Goal: Use online tool/utility: Utilize a website feature to perform a specific function

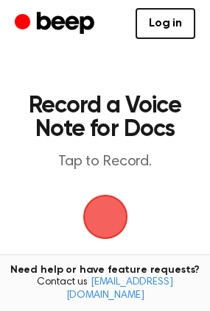
click at [99, 212] on span "button" at bounding box center [105, 217] width 50 height 50
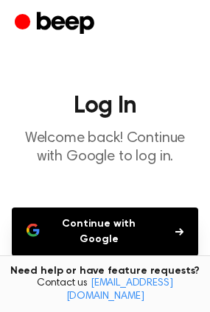
click at [122, 230] on button "Continue with Google" at bounding box center [105, 232] width 186 height 49
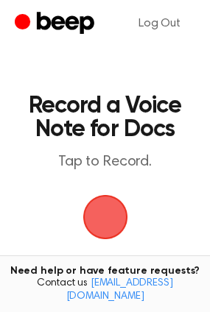
click at [93, 220] on span "button" at bounding box center [105, 217] width 60 height 60
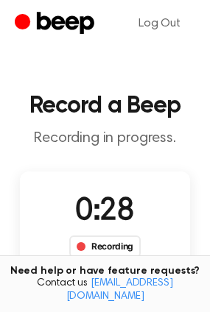
click at [77, 246] on span at bounding box center [81, 246] width 9 height 9
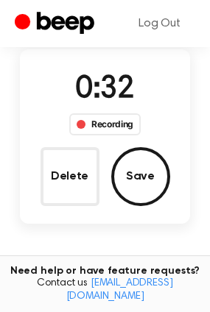
scroll to position [115, 0]
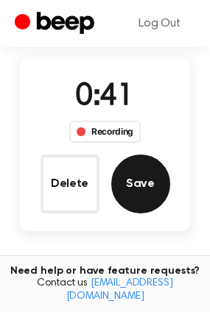
click at [131, 177] on button "Save" at bounding box center [140, 184] width 59 height 59
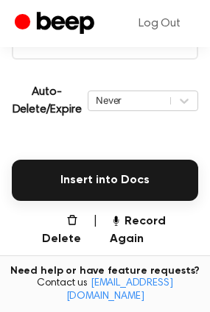
scroll to position [308, 0]
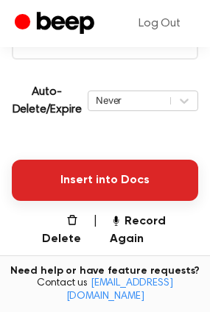
click at [76, 175] on button "Insert into Docs" at bounding box center [105, 180] width 186 height 41
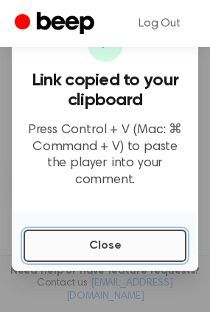
click at [59, 242] on button "Close" at bounding box center [105, 246] width 163 height 32
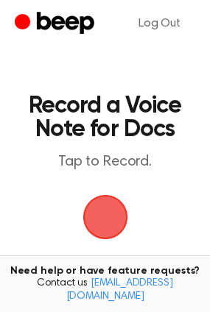
click at [102, 214] on span "button" at bounding box center [104, 217] width 45 height 45
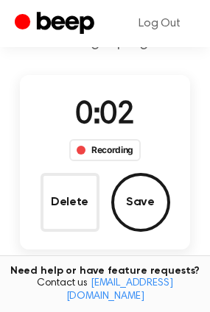
scroll to position [93, 0]
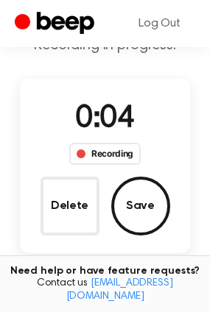
click at [117, 147] on div "Recording" at bounding box center [104, 154] width 71 height 22
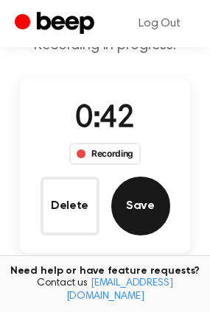
click at [144, 210] on button "Save" at bounding box center [140, 206] width 59 height 59
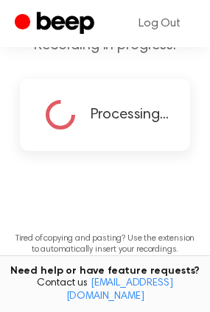
click at [87, 205] on main "Record a Beep Recording in progress. Processing... Tired of copying and pasting…" at bounding box center [105, 128] width 210 height 442
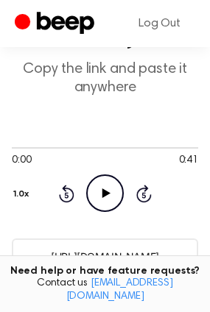
click at [110, 197] on icon "Play Audio" at bounding box center [105, 194] width 38 height 38
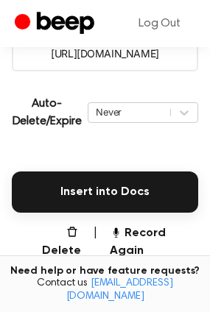
scroll to position [297, 0]
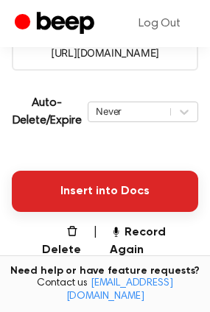
click at [138, 190] on button "Insert into Docs" at bounding box center [105, 191] width 186 height 41
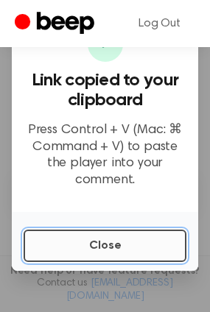
click at [130, 240] on button "Close" at bounding box center [105, 246] width 163 height 32
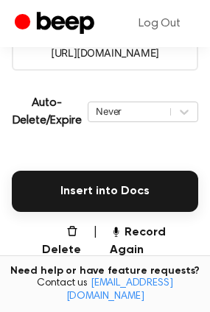
click at [178, 140] on div "Auto-Delete/Expire Never | Download" at bounding box center [105, 111] width 186 height 59
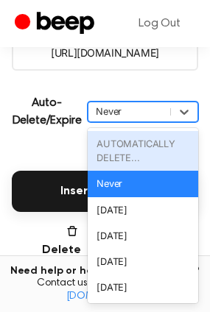
click at [160, 150] on div "AUTOMATICALLY DELETE..." at bounding box center [143, 151] width 110 height 40
click at [116, 182] on div "Never" at bounding box center [143, 184] width 110 height 26
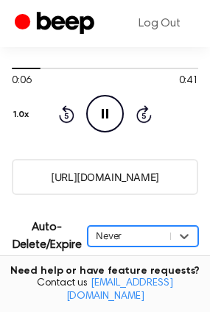
scroll to position [177, 0]
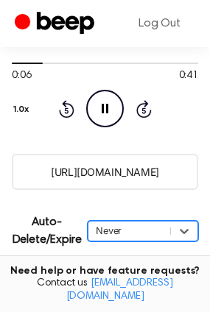
click at [118, 116] on icon "Pause Audio" at bounding box center [105, 109] width 38 height 38
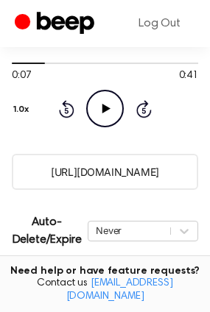
click at [111, 107] on icon "Play Audio" at bounding box center [105, 109] width 38 height 38
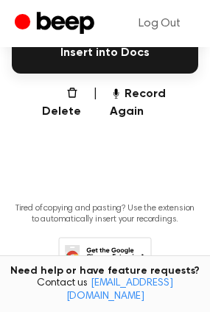
scroll to position [452, 0]
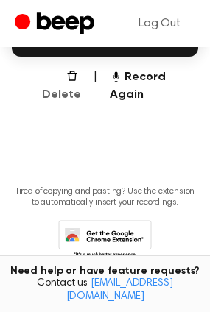
click at [53, 81] on button "Delete" at bounding box center [55, 85] width 52 height 35
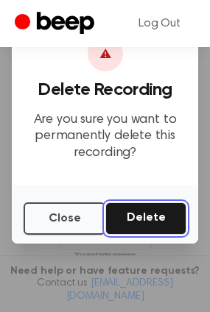
click at [155, 222] on button "Delete" at bounding box center [145, 218] width 81 height 32
click at [149, 214] on button "Delete" at bounding box center [145, 218] width 81 height 32
